Goal: Browse casually

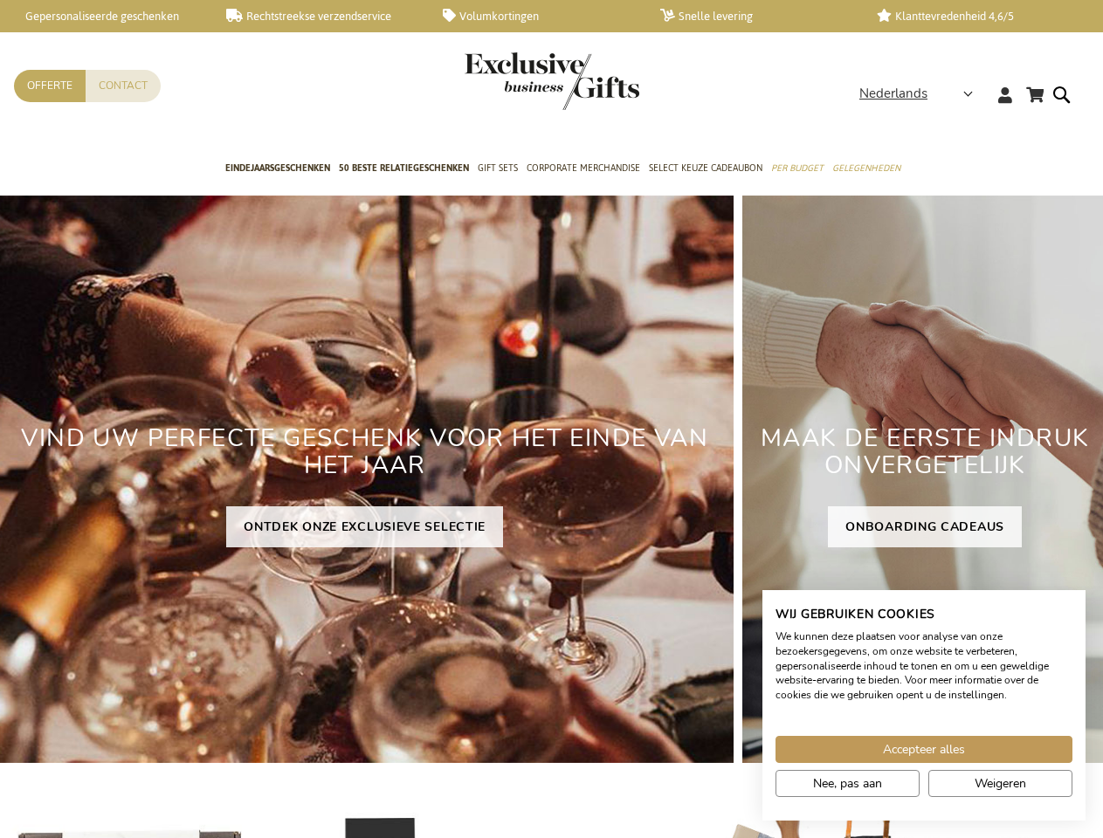
click at [551, 419] on h2 "VIND UW PERFECTE GESCHENK VOOR HET EINDE VAN HET JAAR" at bounding box center [365, 452] width 738 height 82
click at [921, 93] on span "Nederlands" at bounding box center [893, 94] width 68 height 20
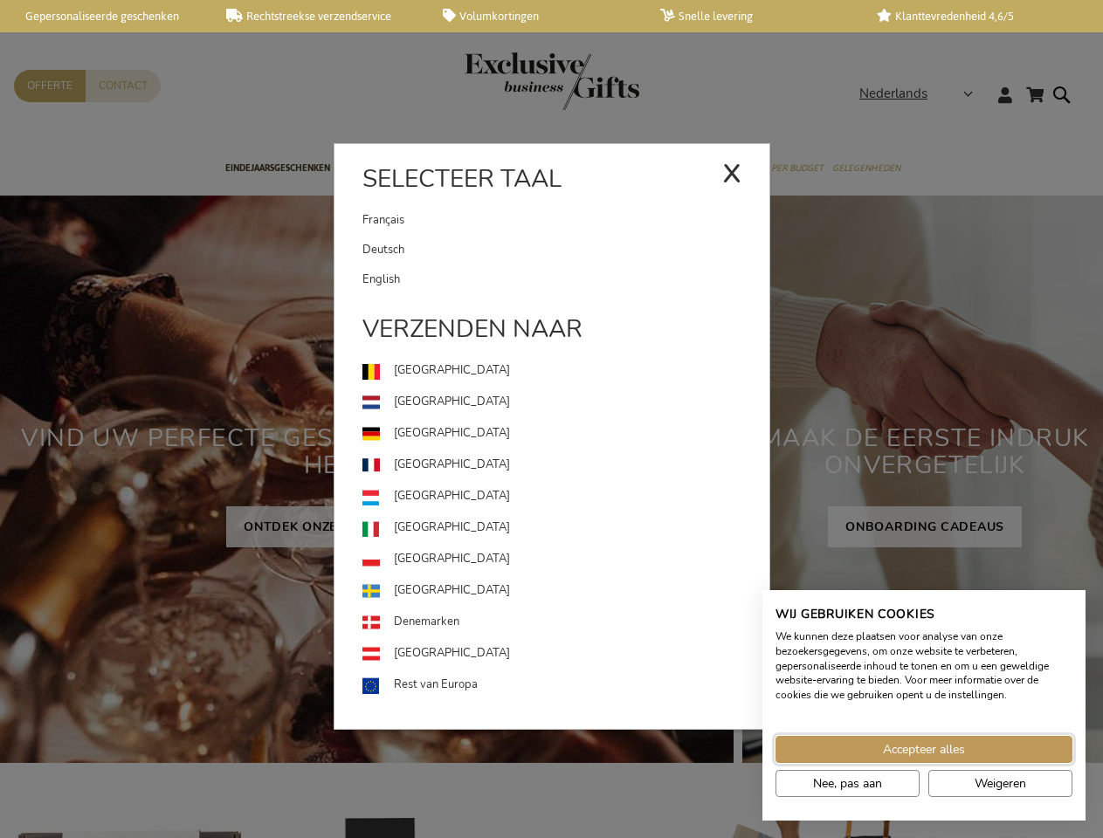
click at [924, 749] on span "Accepteer alles" at bounding box center [924, 750] width 82 height 18
